Goal: Information Seeking & Learning: Learn about a topic

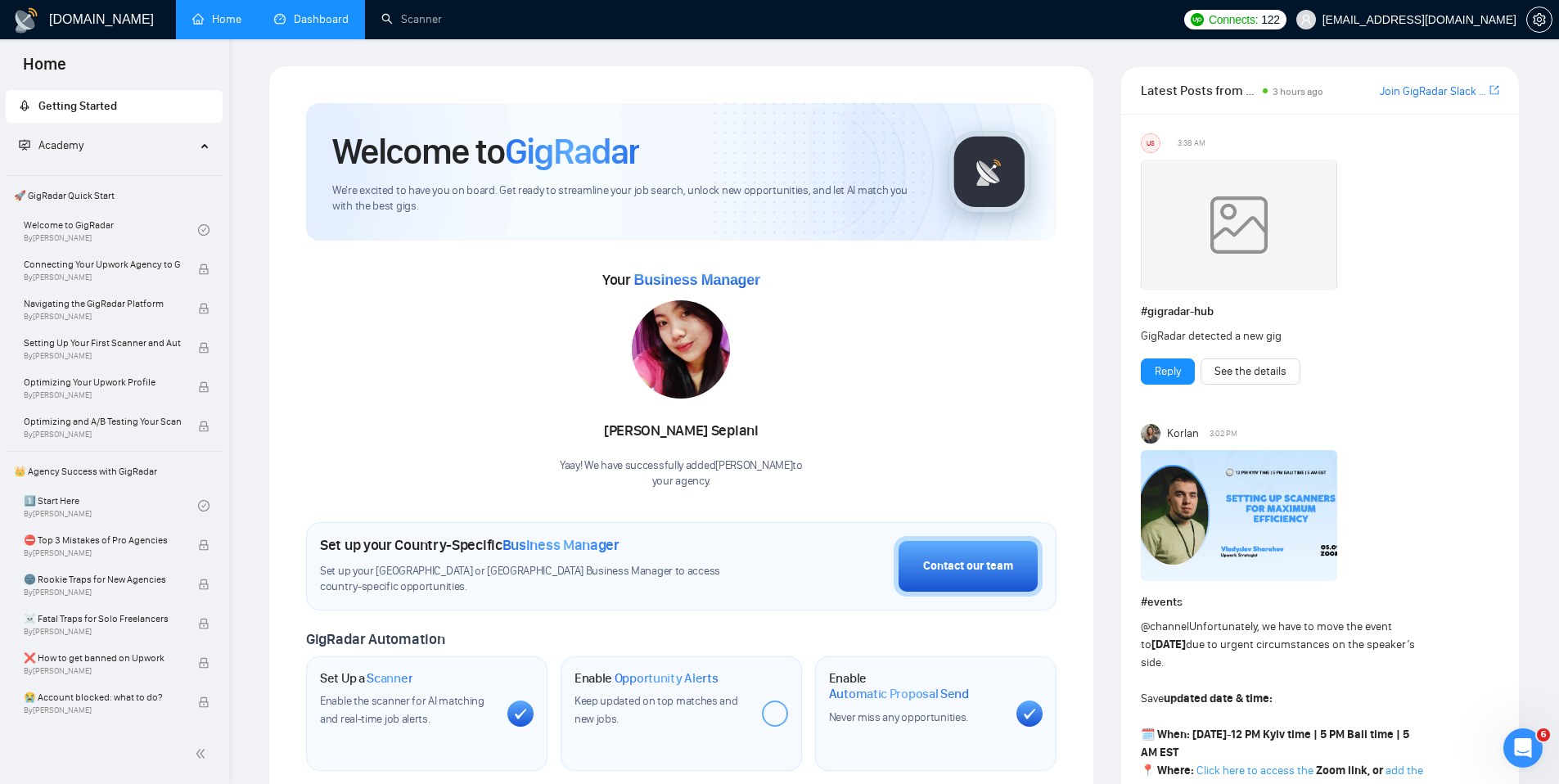
click at [310, 23] on link "Dashboard" at bounding box center [311, 18] width 75 height 14
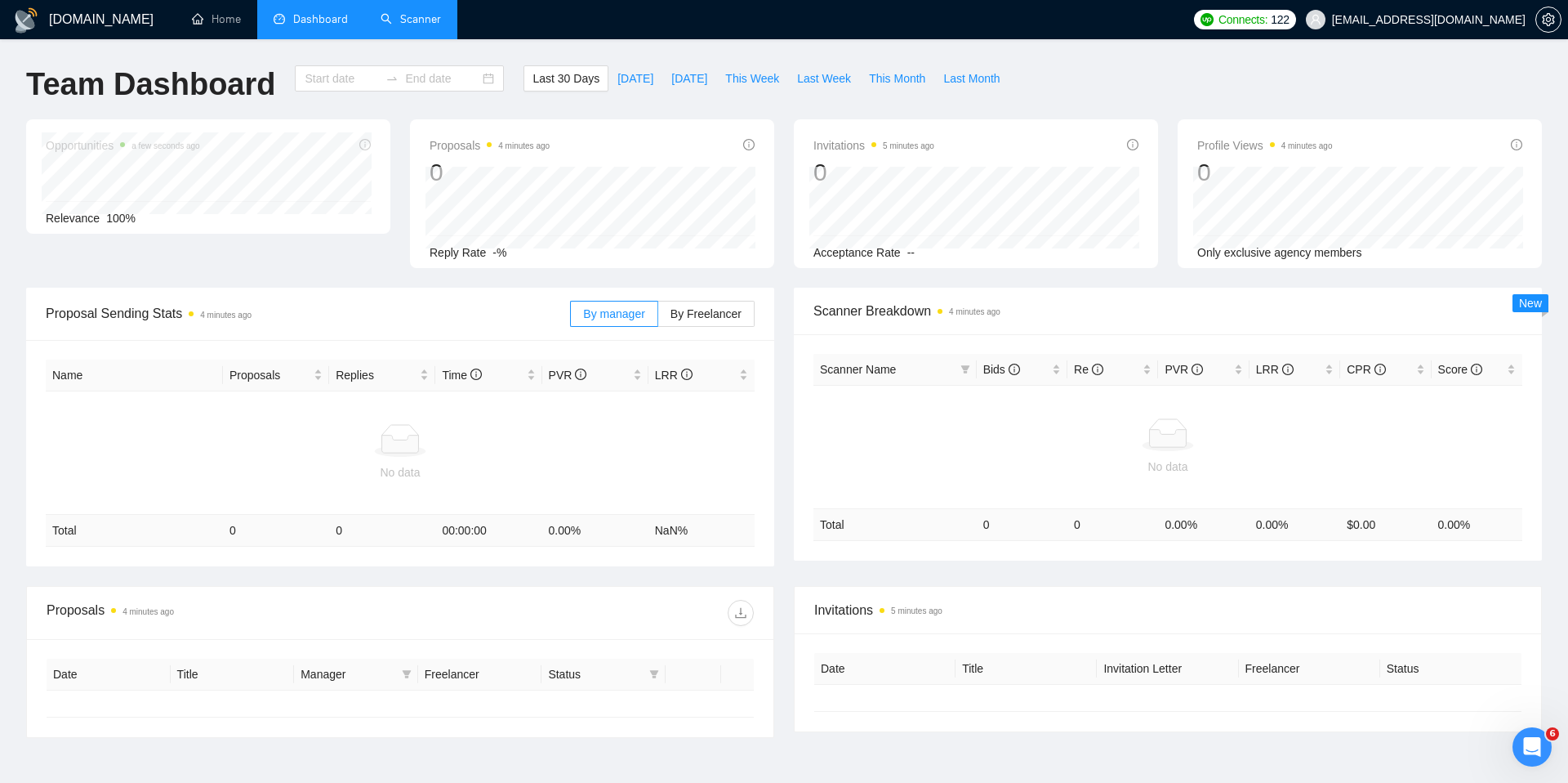
type input "[DATE]"
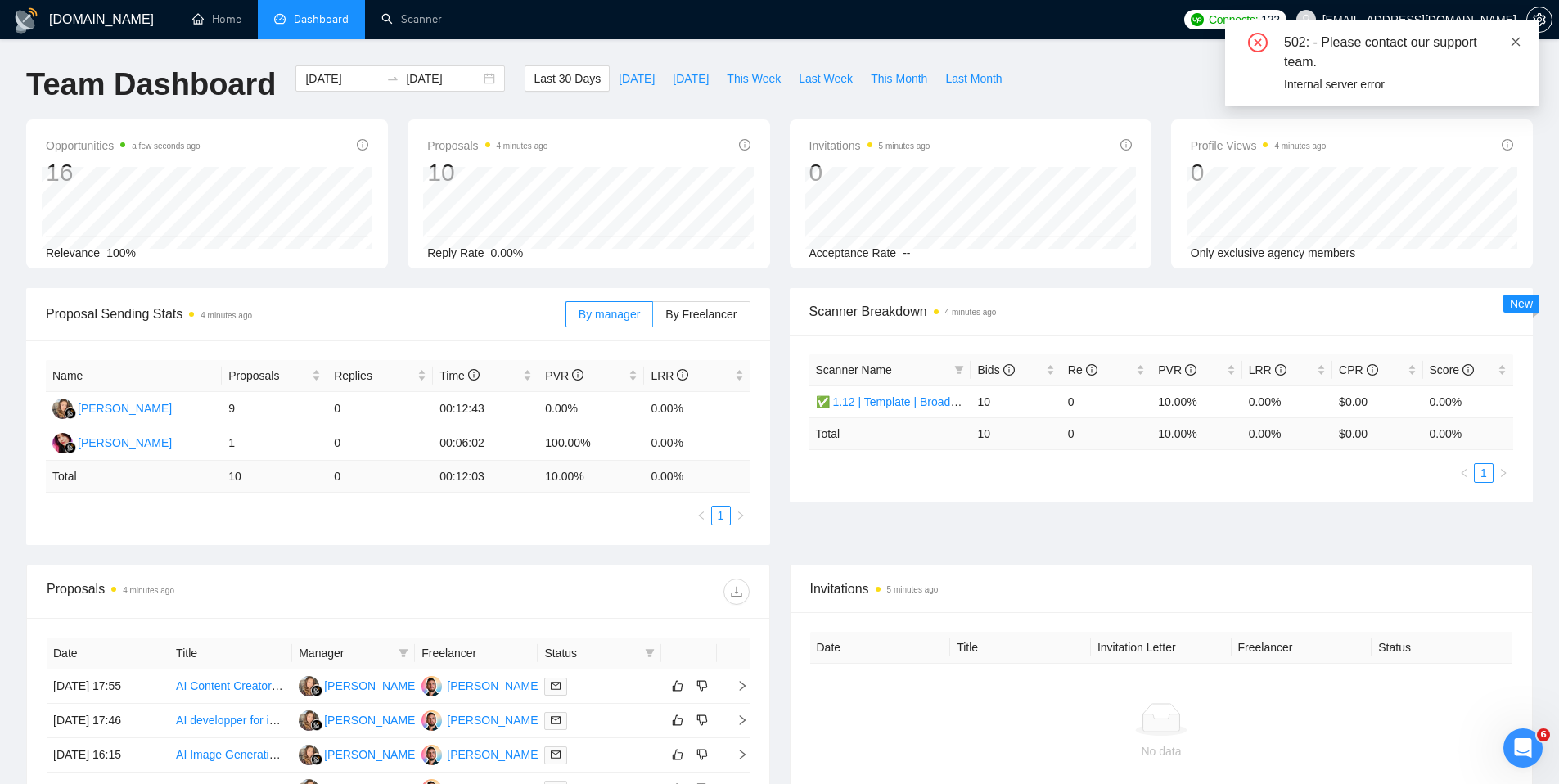
click at [1519, 43] on icon "close" at bounding box center [1515, 42] width 12 height 12
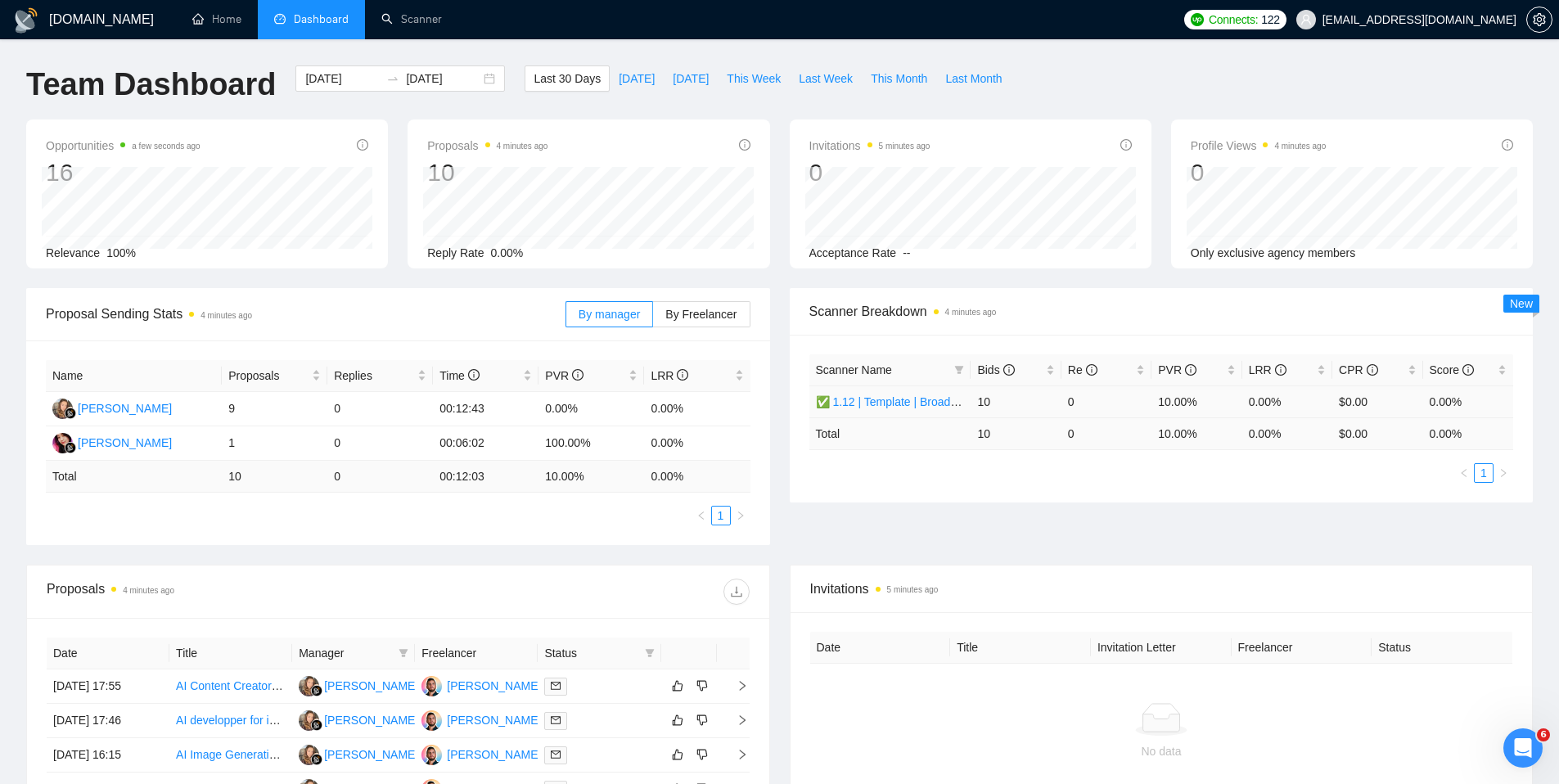
click at [886, 400] on link "✅ 1.12 | Template | Broad ML & AI | Worldwide" at bounding box center [936, 402] width 240 height 13
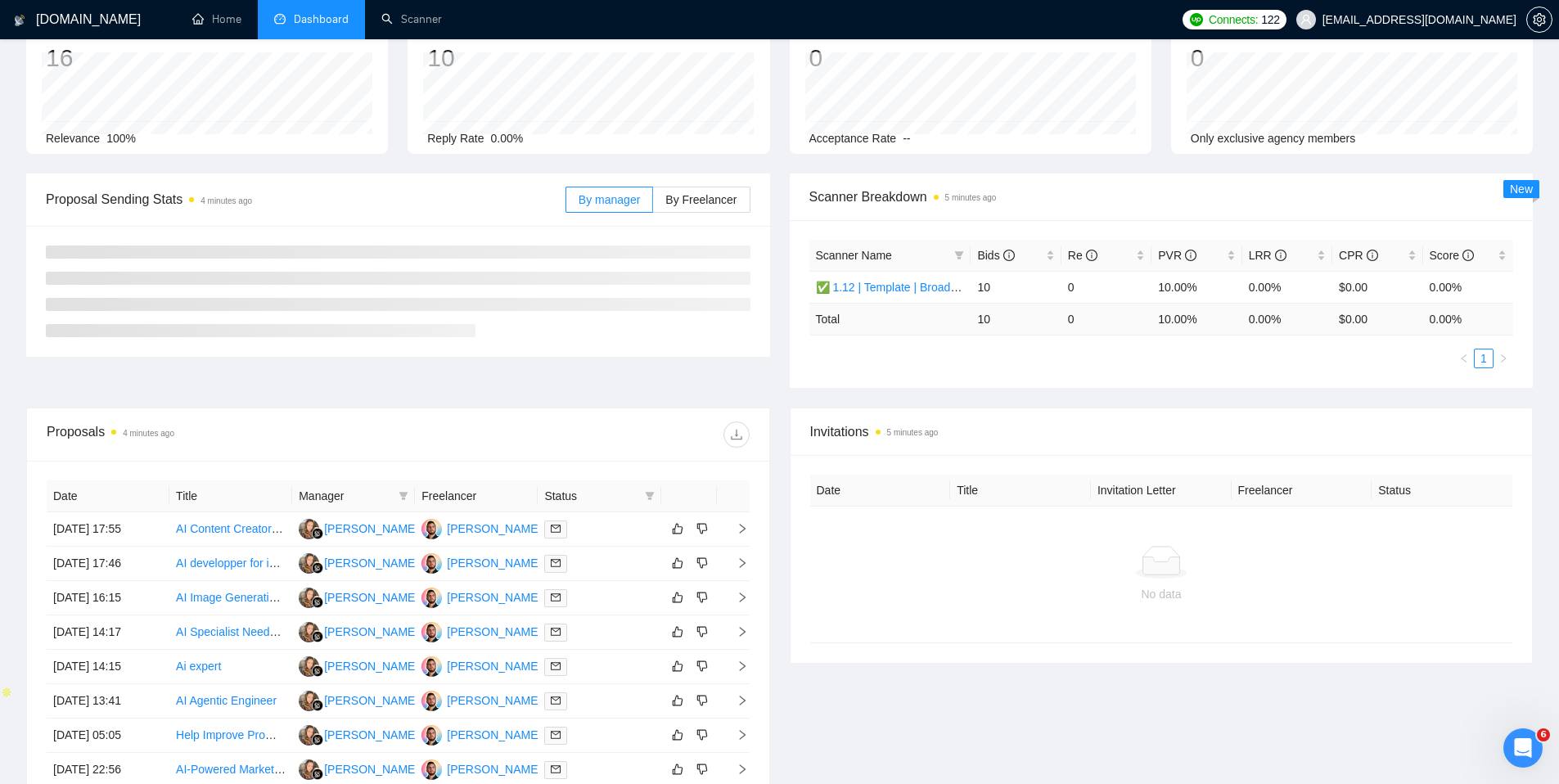
scroll to position [176, 0]
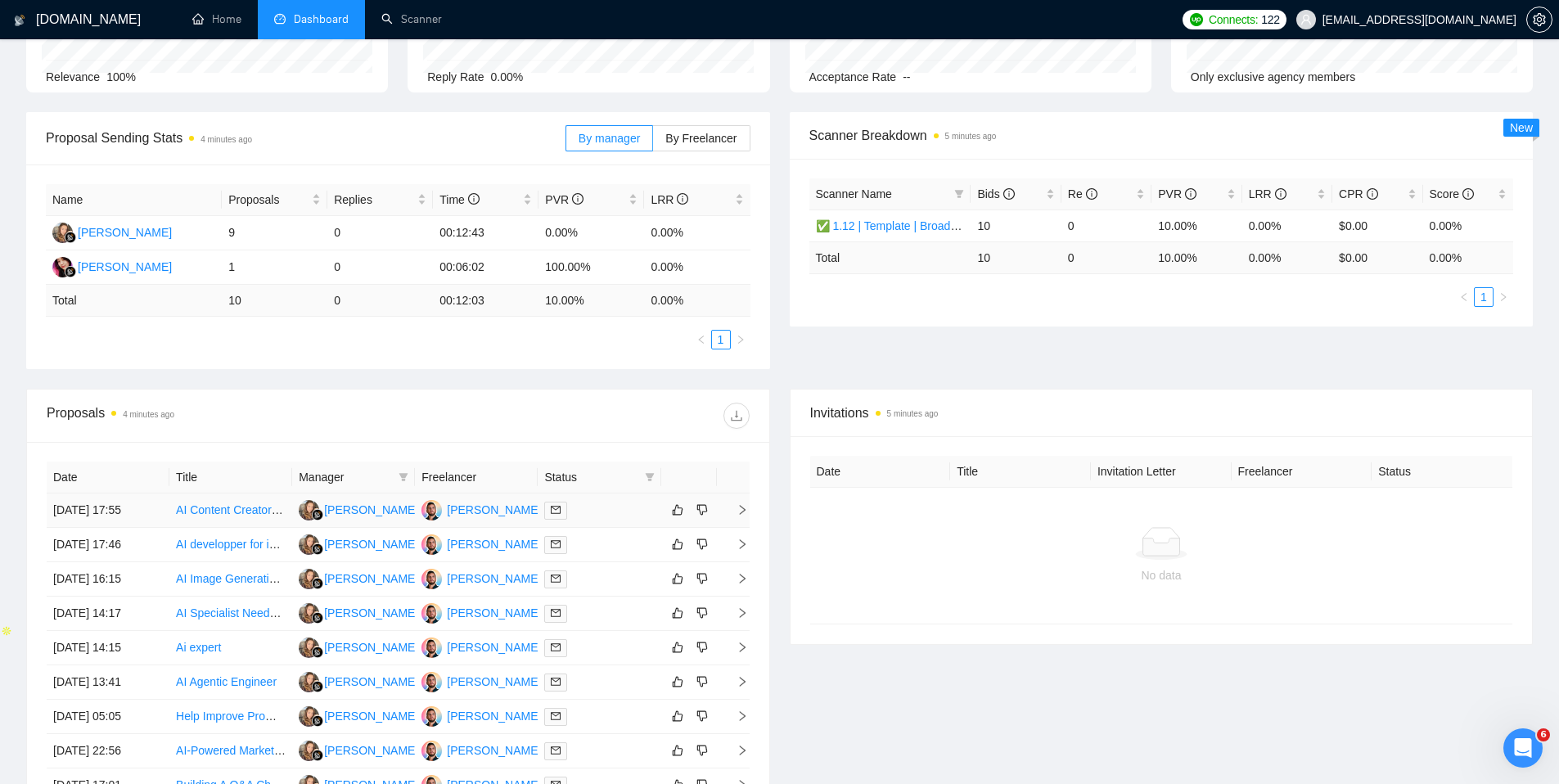
click at [632, 520] on td at bounding box center [598, 511] width 123 height 35
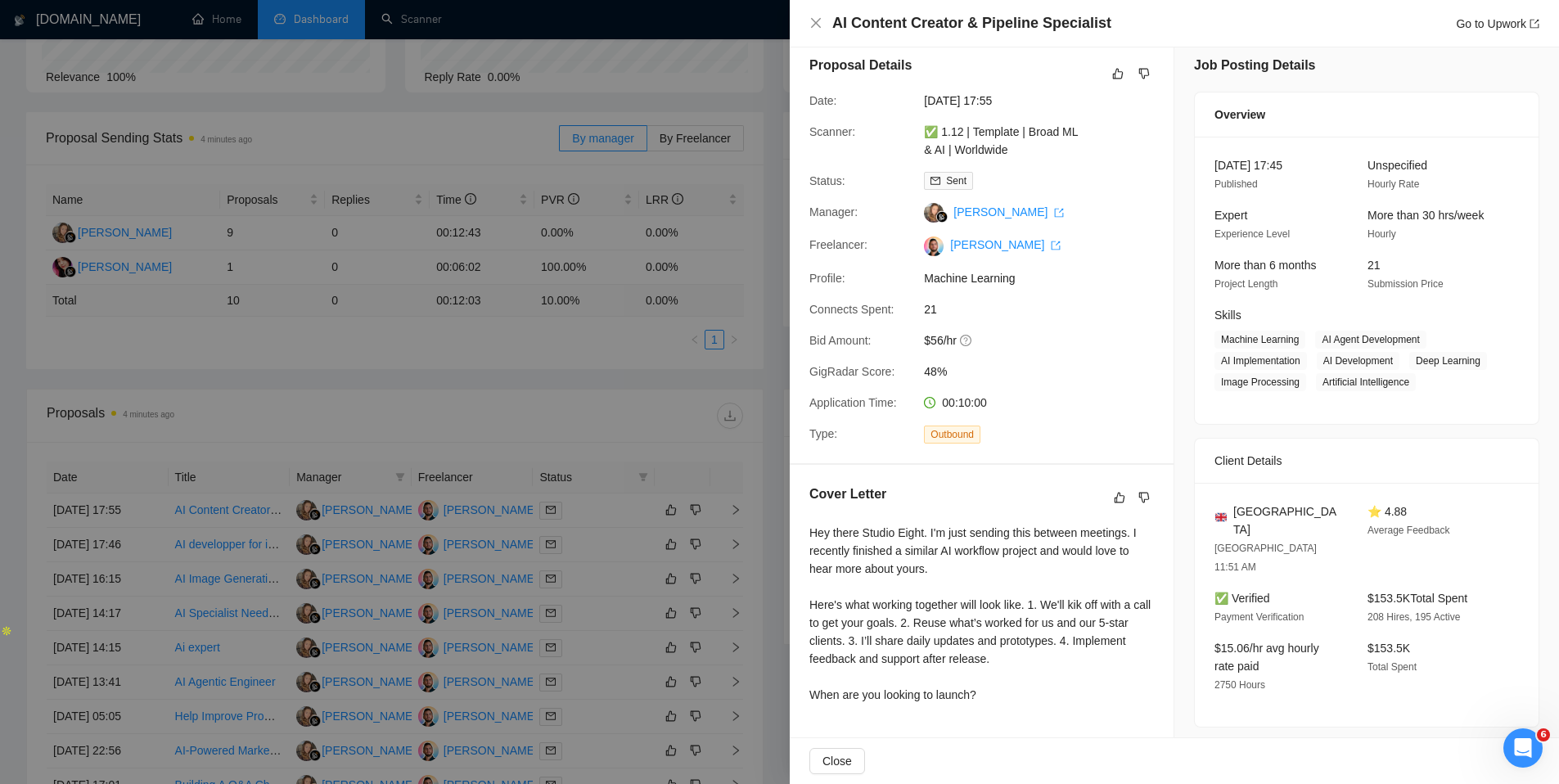
scroll to position [12, 0]
click at [589, 431] on div at bounding box center [780, 392] width 1559 height 784
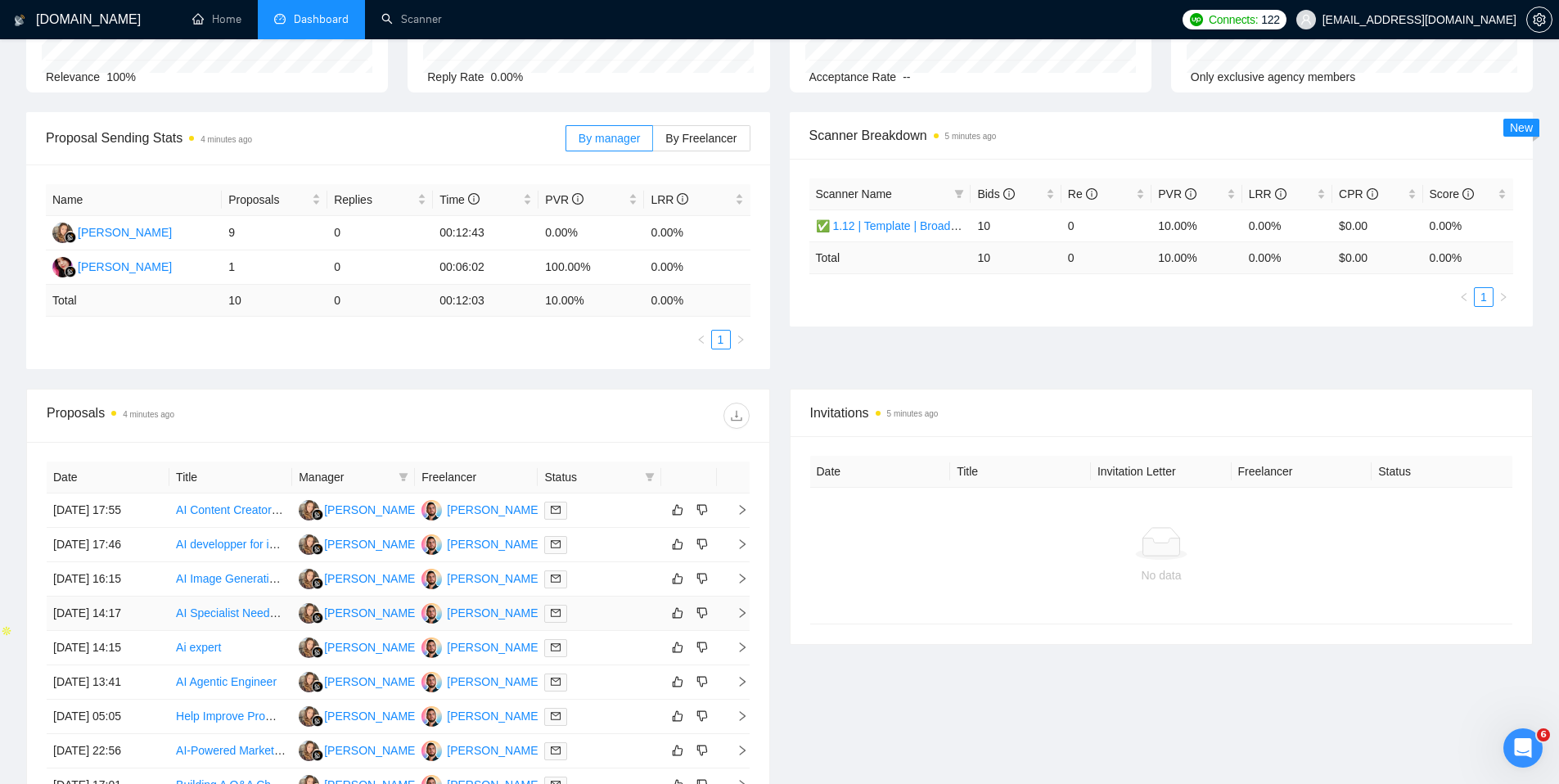
click at [601, 624] on td at bounding box center [598, 614] width 123 height 35
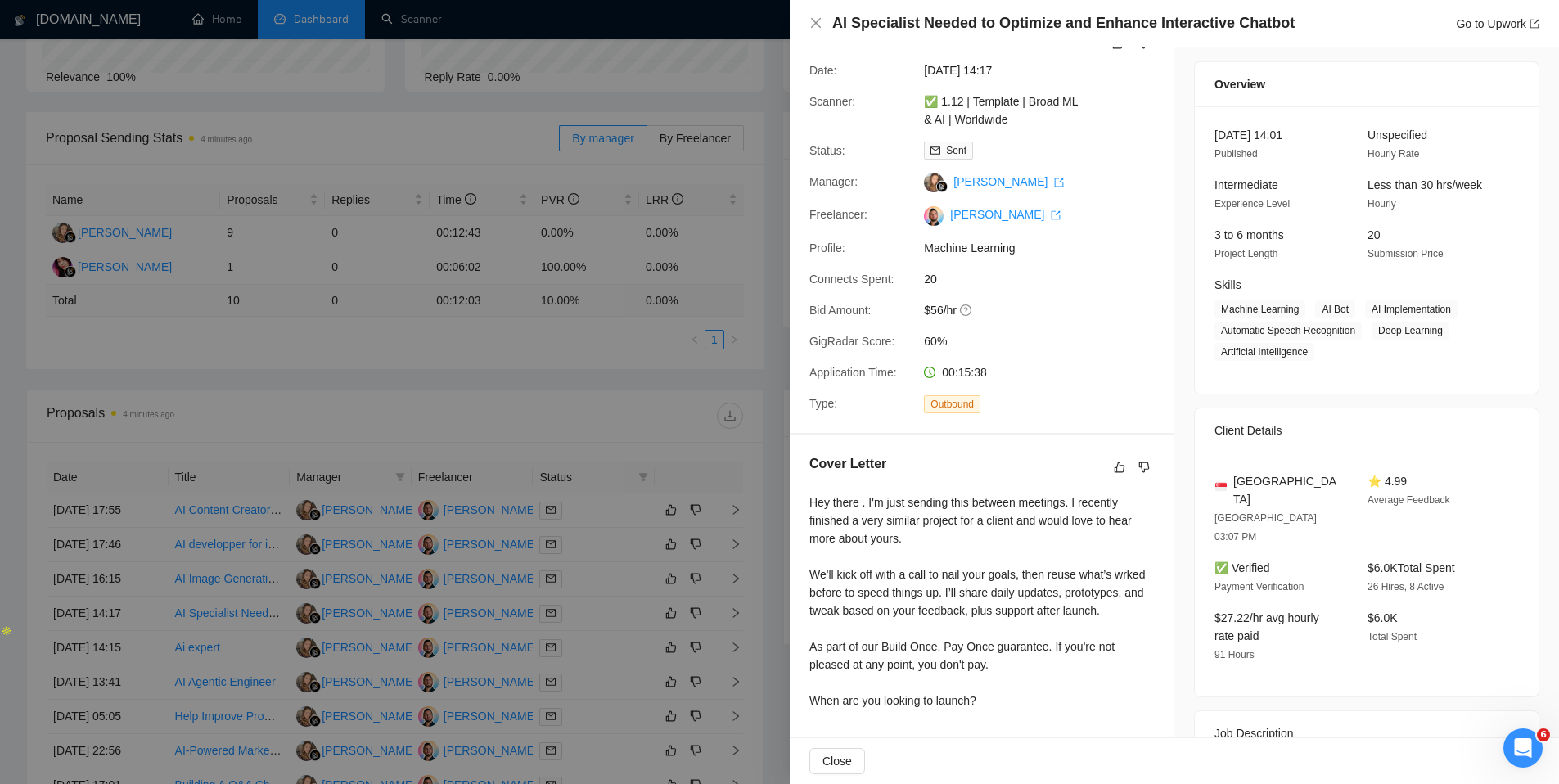
scroll to position [116, 0]
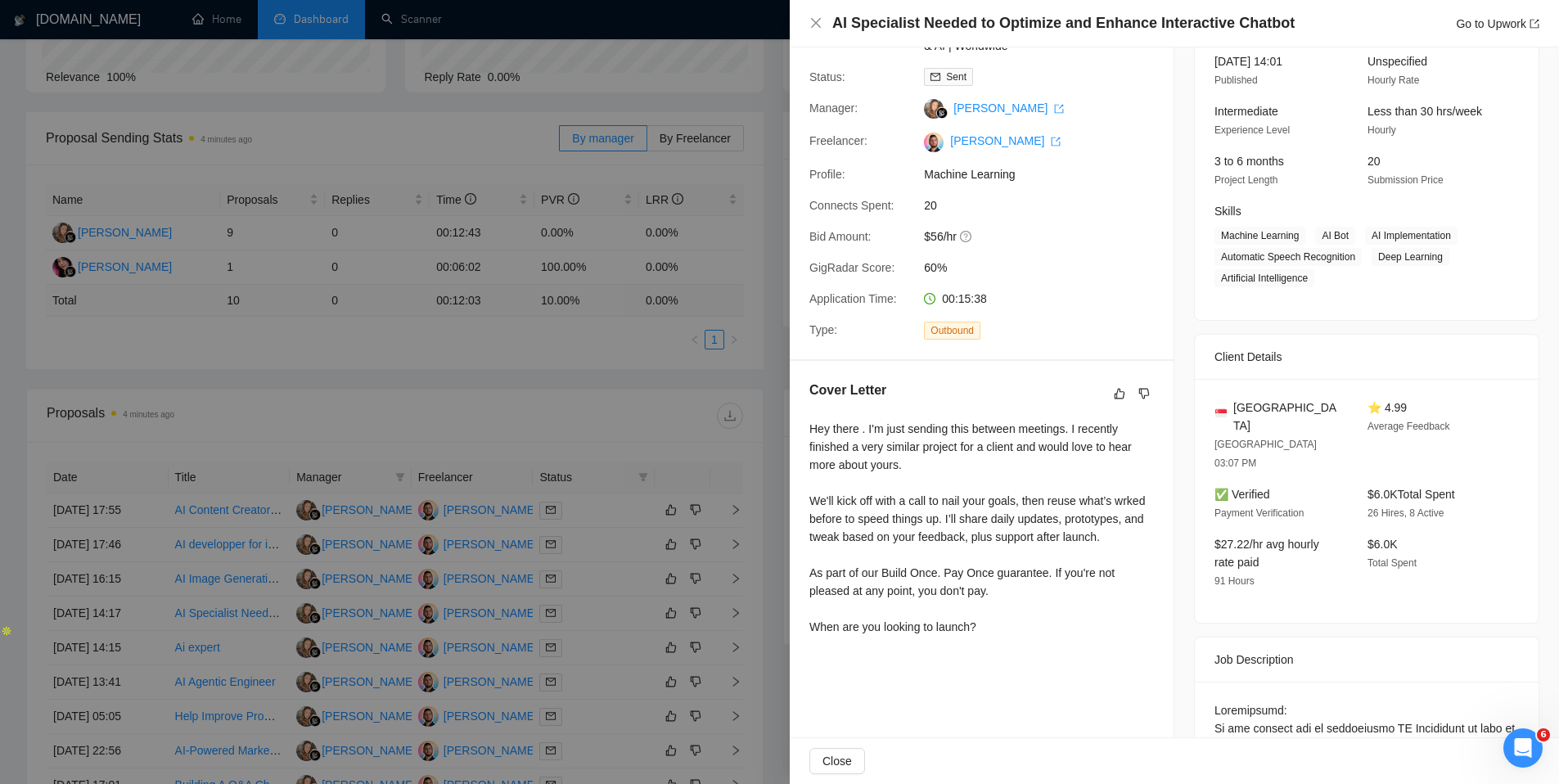
click at [552, 361] on div at bounding box center [780, 392] width 1559 height 784
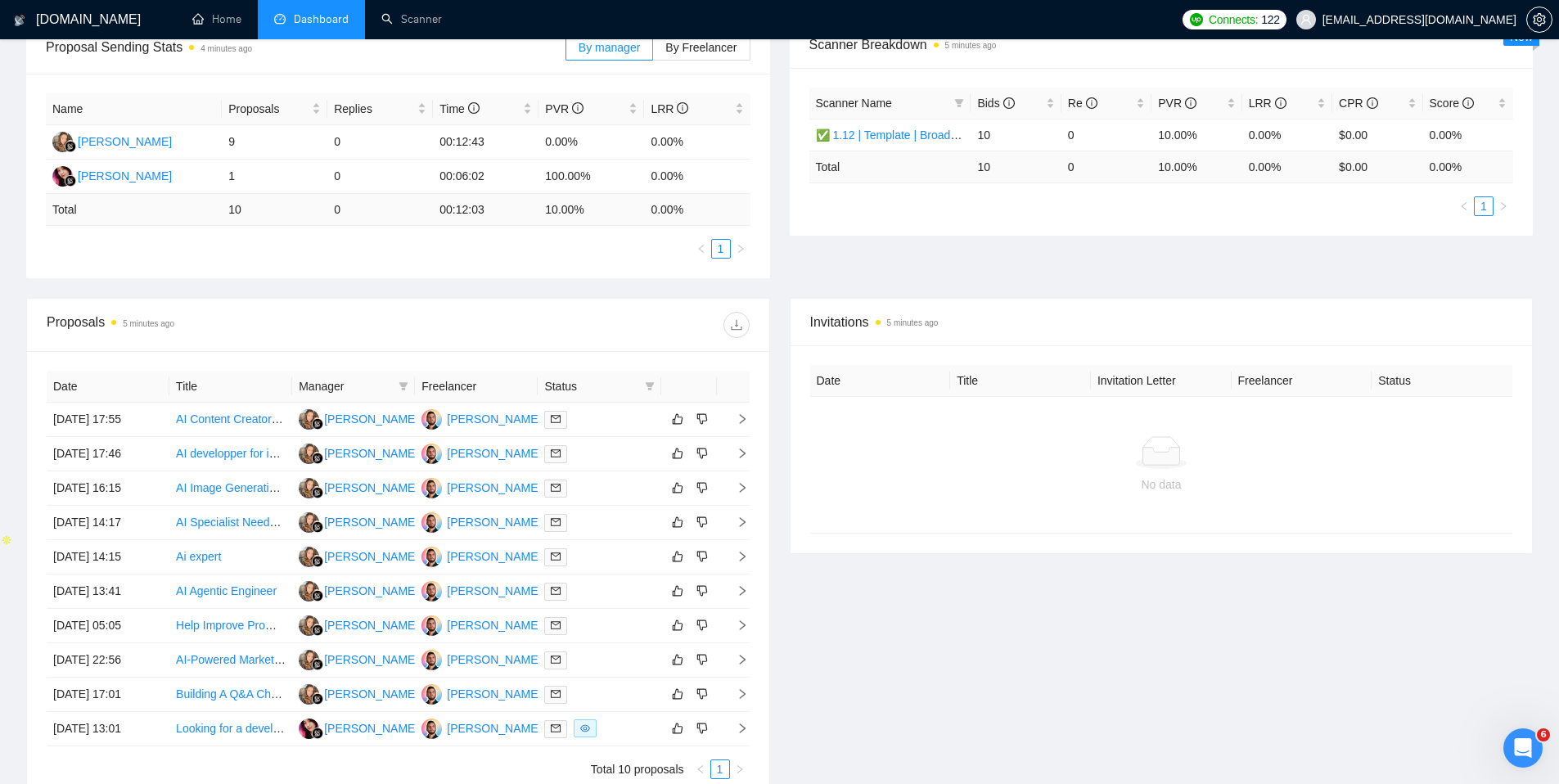
scroll to position [286, 0]
